Goal: Task Accomplishment & Management: Complete application form

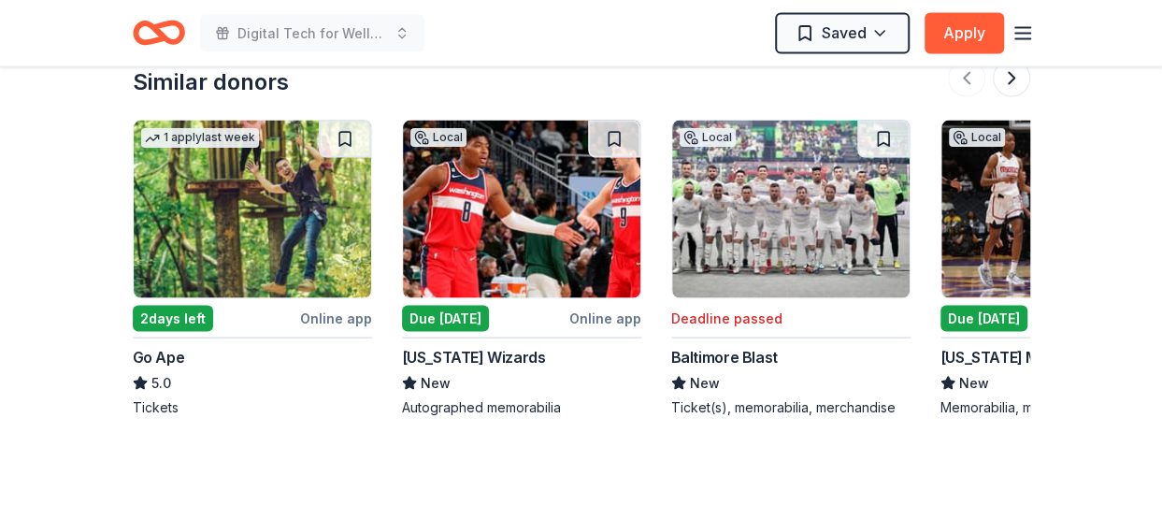
scroll to position [1777, 0]
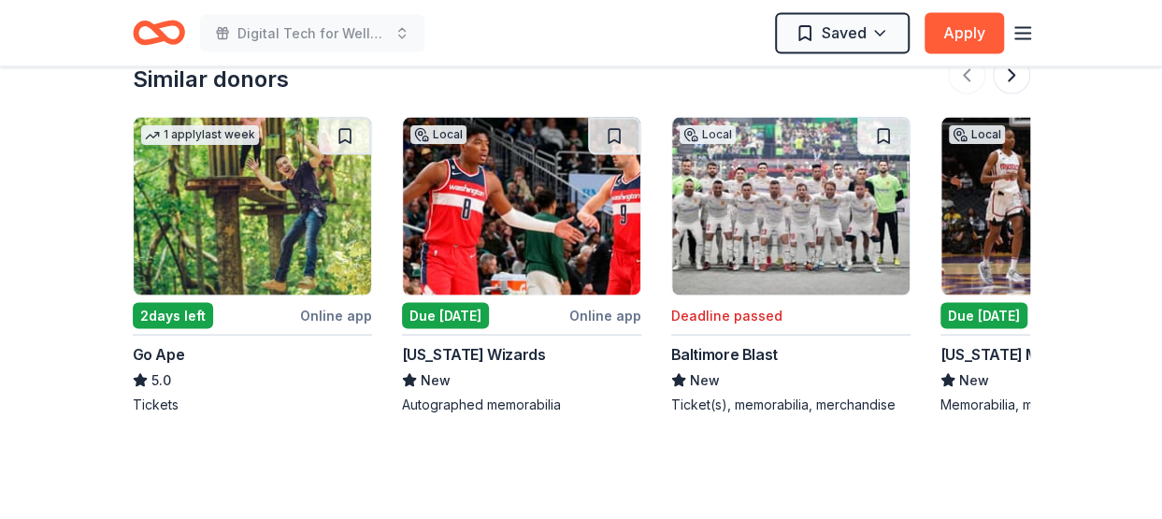
click at [479, 224] on img at bounding box center [522, 207] width 238 height 178
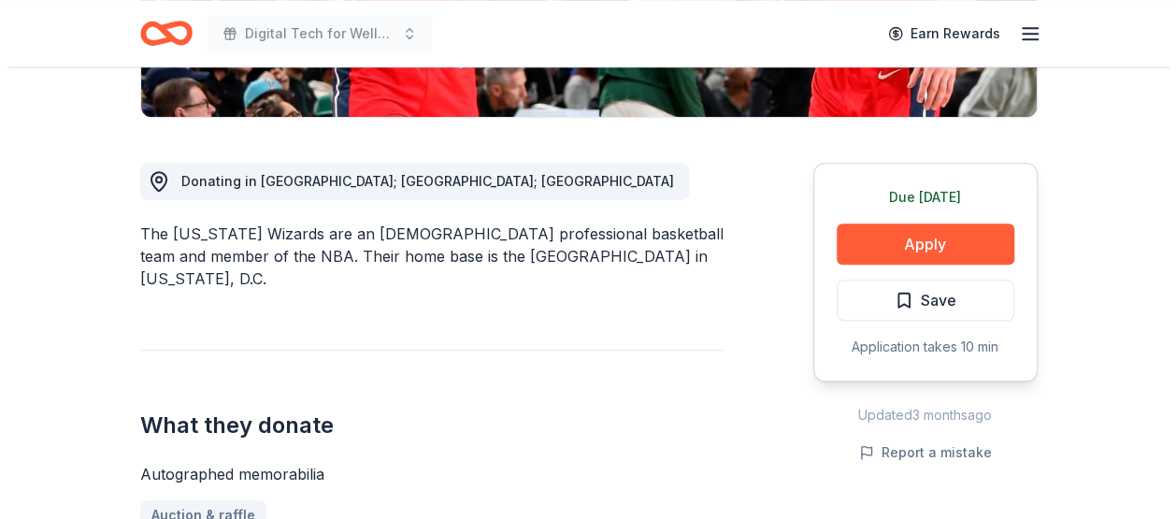
scroll to position [561, 0]
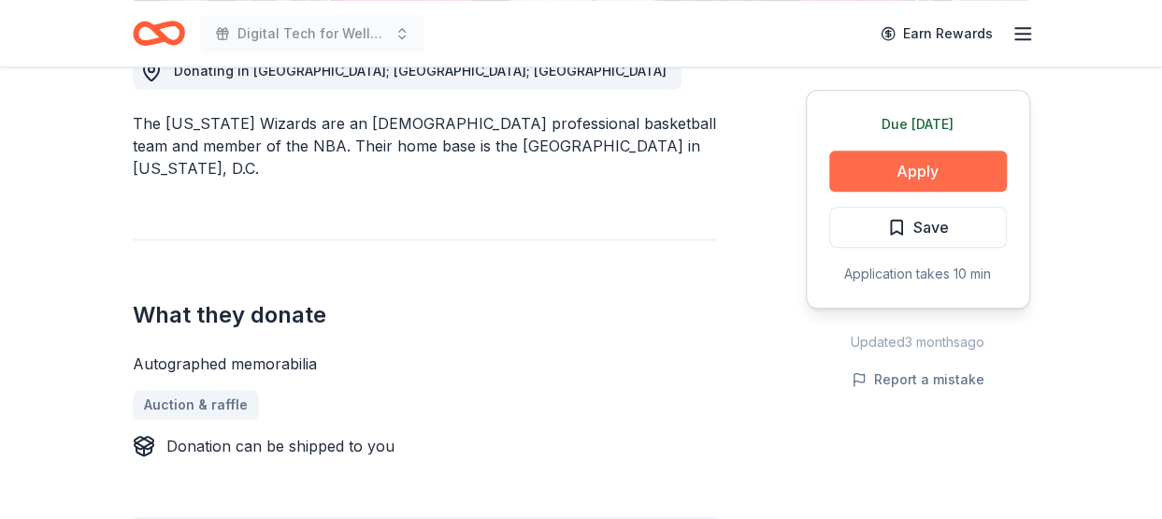
click at [879, 167] on button "Apply" at bounding box center [918, 171] width 178 height 41
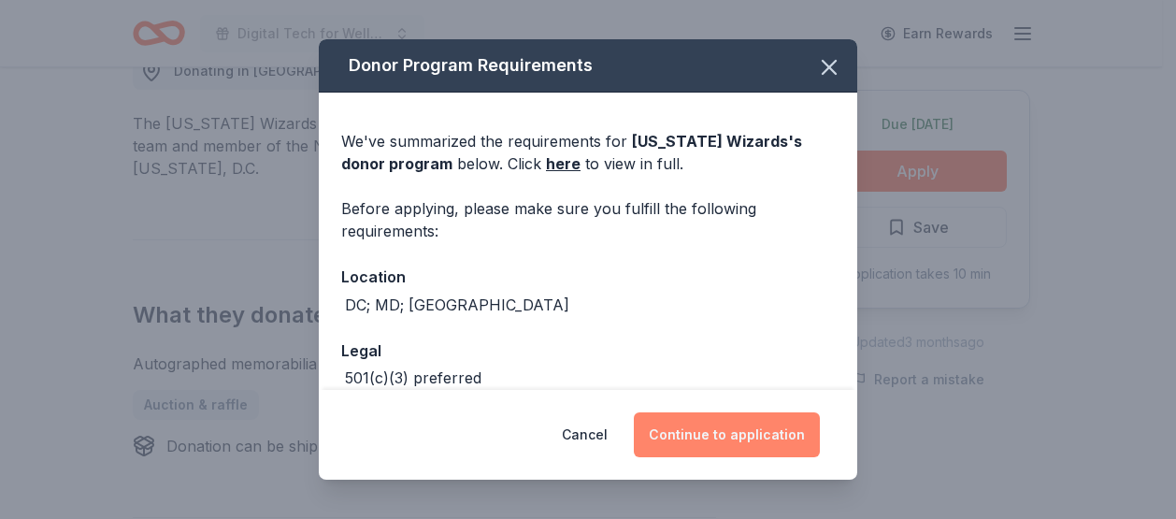
click at [680, 422] on button "Continue to application" at bounding box center [727, 434] width 186 height 45
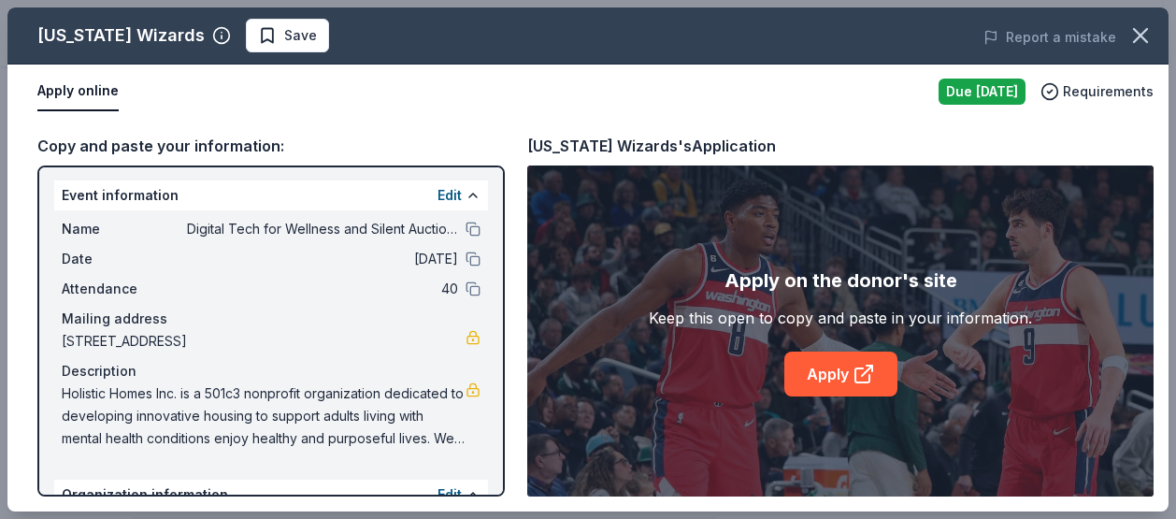
scroll to position [0, 0]
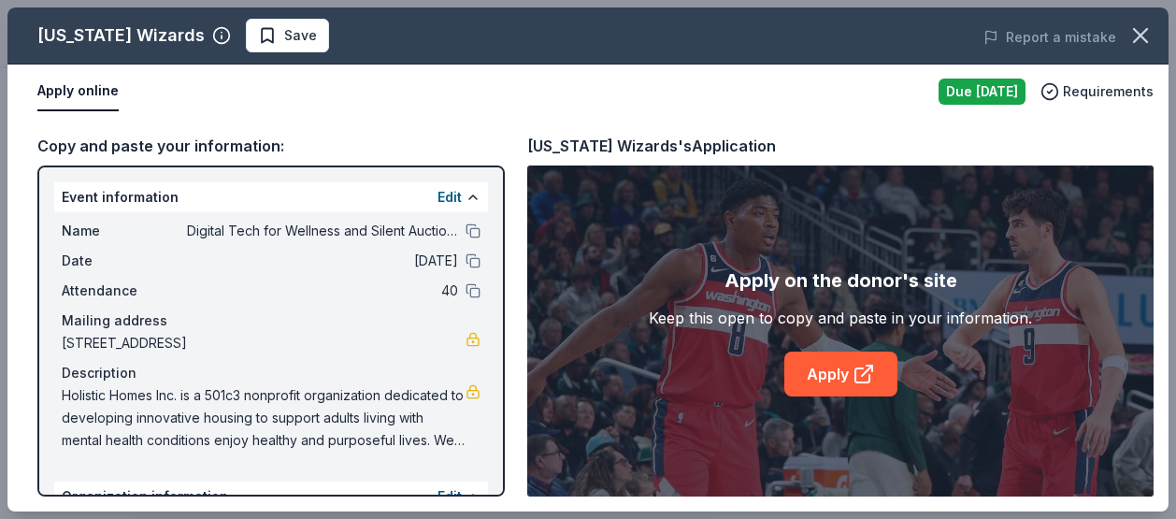
click at [73, 84] on button "Apply online" at bounding box center [77, 91] width 81 height 39
click at [110, 92] on button "Apply online" at bounding box center [77, 91] width 81 height 39
click at [838, 366] on link "Apply" at bounding box center [841, 374] width 113 height 45
